Goal: Check status: Check status

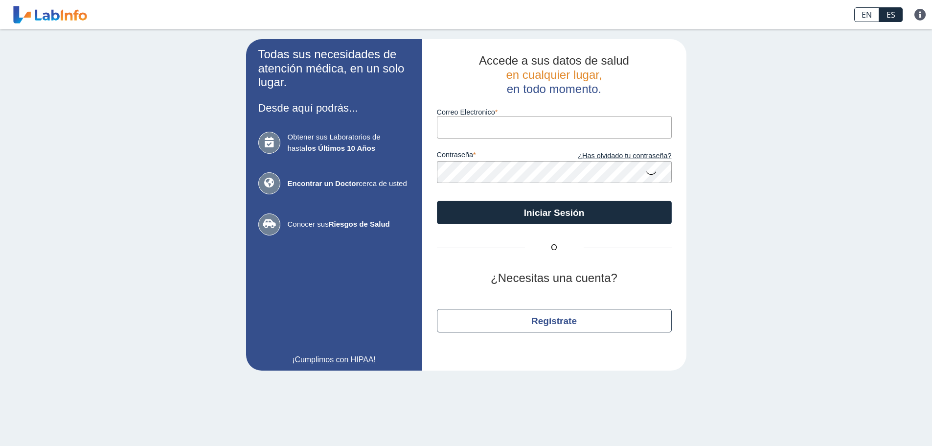
click at [478, 124] on input "Correo Electronico" at bounding box center [554, 127] width 235 height 22
type input "[EMAIL_ADDRESS][DOMAIN_NAME]"
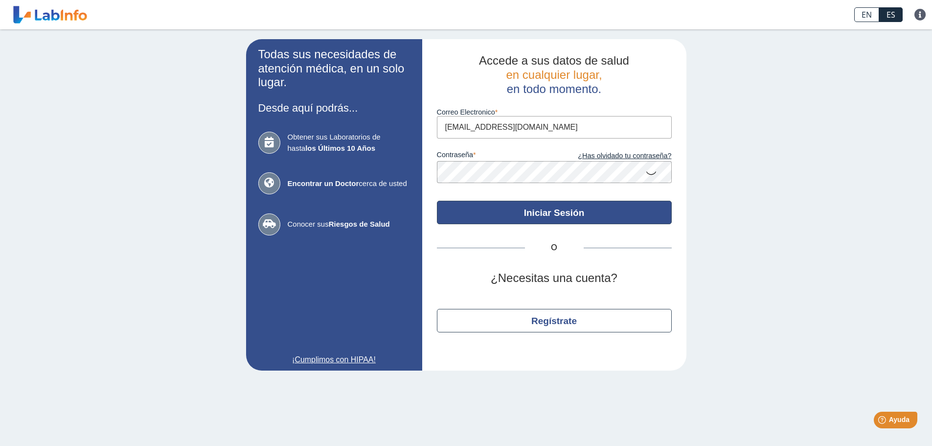
click at [535, 211] on button "Iniciar Sesión" at bounding box center [554, 212] width 235 height 23
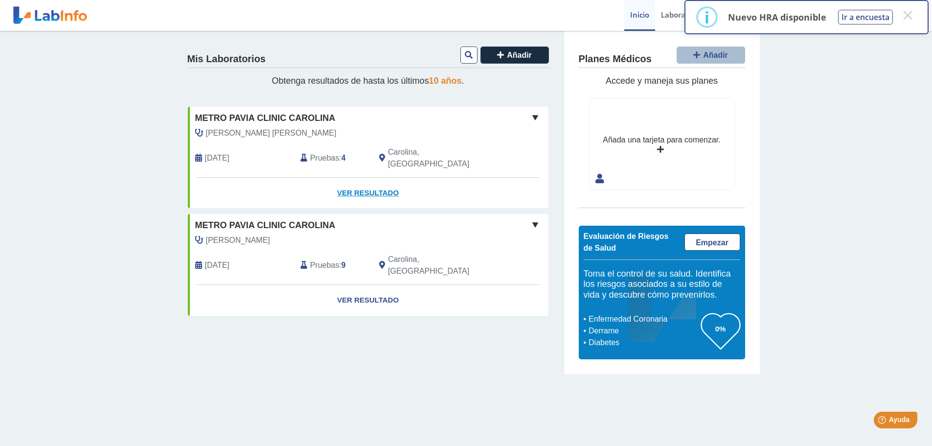
click at [369, 178] on link "Ver Resultado" at bounding box center [368, 193] width 361 height 31
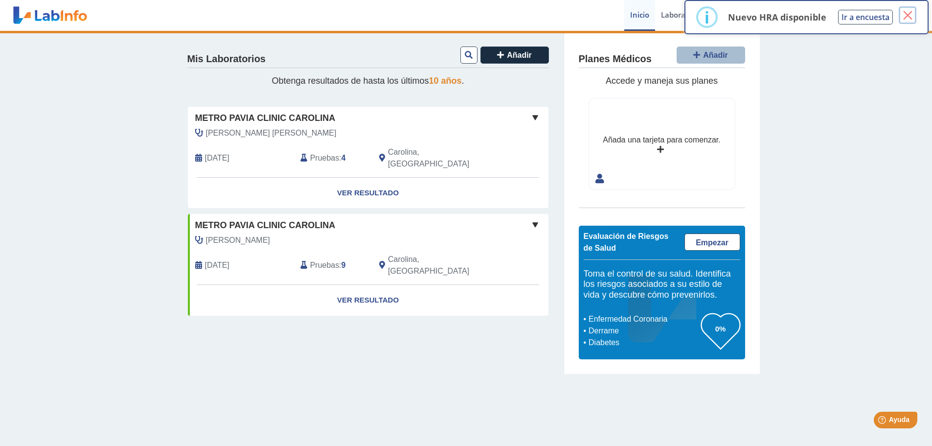
click at [905, 13] on button "×" at bounding box center [908, 15] width 18 height 18
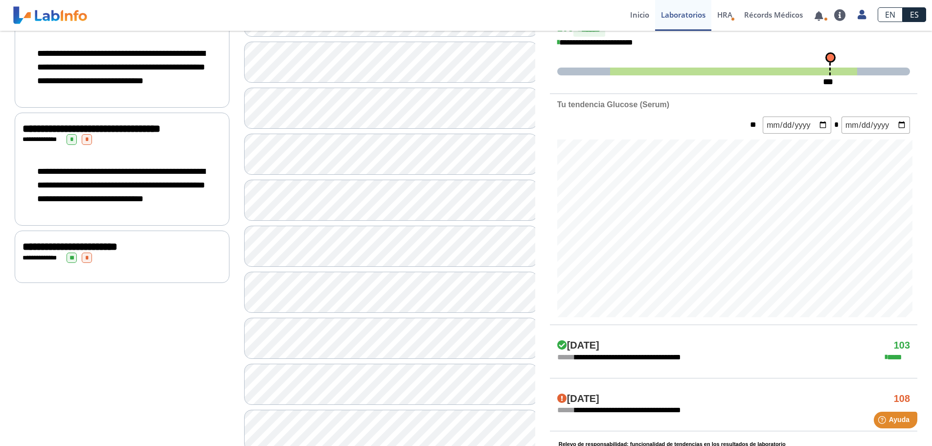
scroll to position [294, 0]
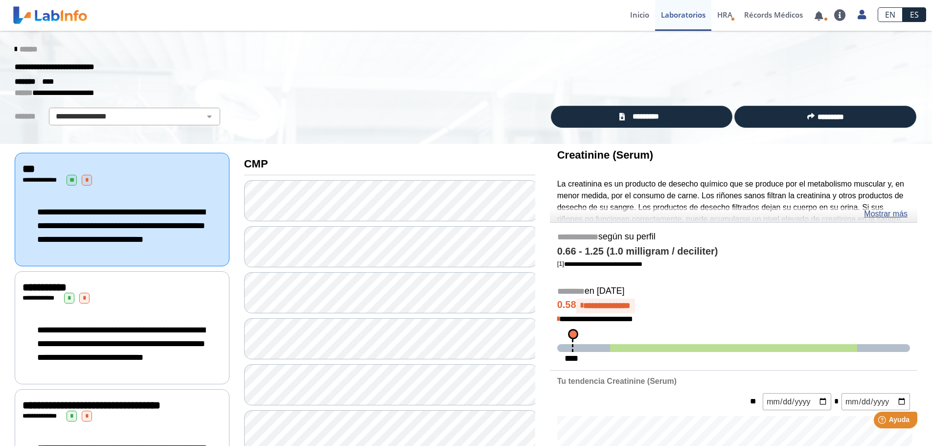
click at [15, 47] on icon at bounding box center [16, 49] width 2 height 8
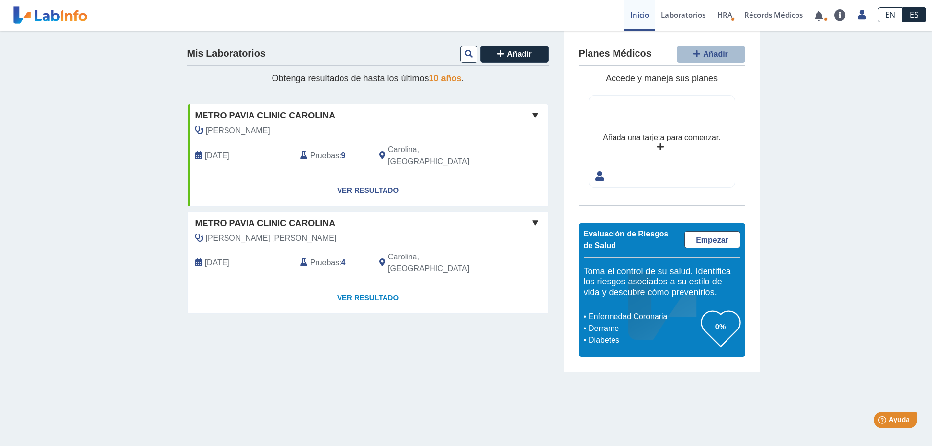
click at [370, 282] on link "Ver Resultado" at bounding box center [368, 297] width 361 height 31
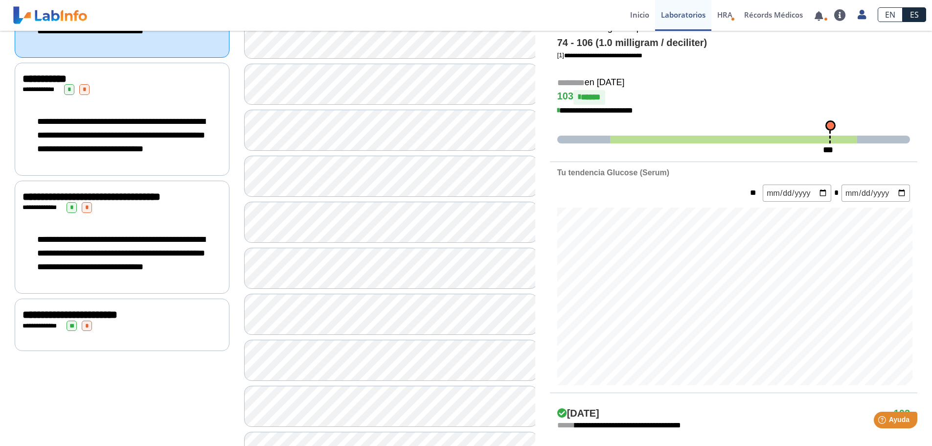
scroll to position [182, 0]
